Goal: Find specific page/section: Find specific page/section

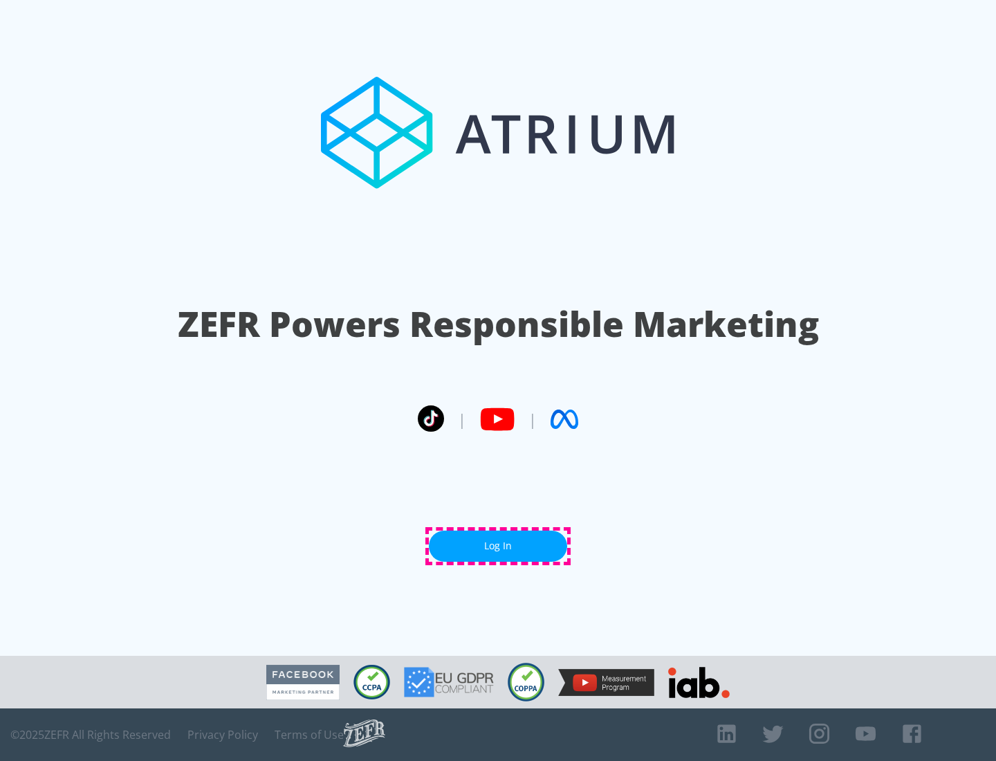
click at [498, 546] on link "Log In" at bounding box center [498, 545] width 138 height 31
